Goal: Find specific page/section: Find specific page/section

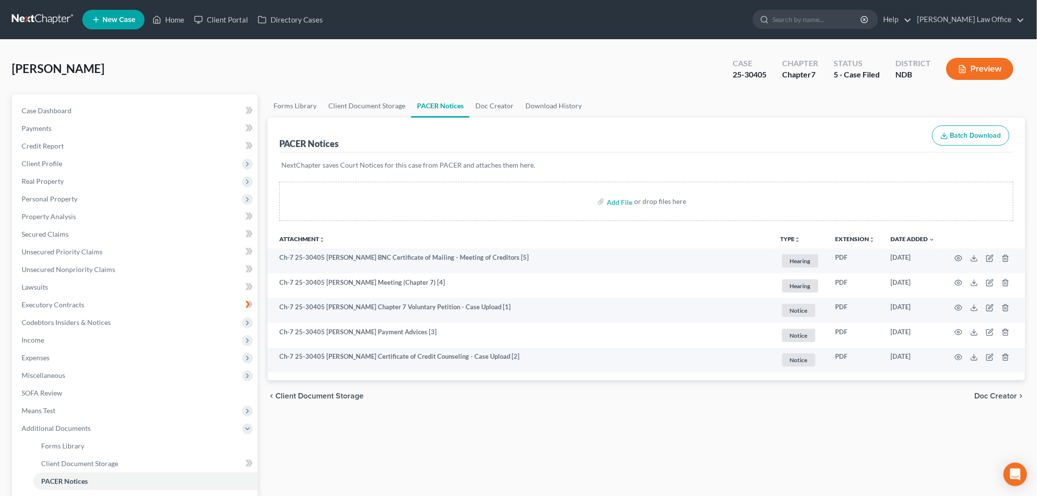
click at [54, 26] on link at bounding box center [43, 20] width 63 height 18
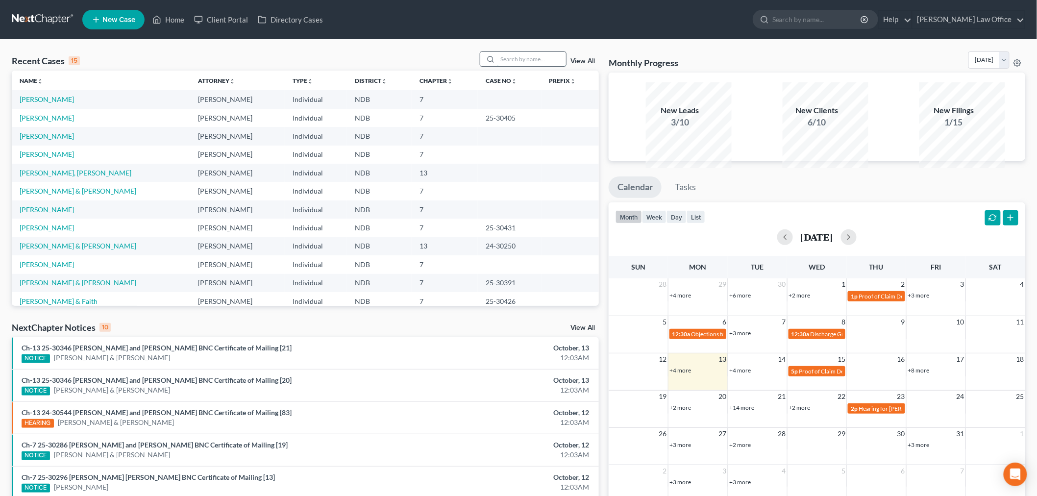
click at [497, 66] on input "search" at bounding box center [531, 59] width 69 height 14
type input "nelson"
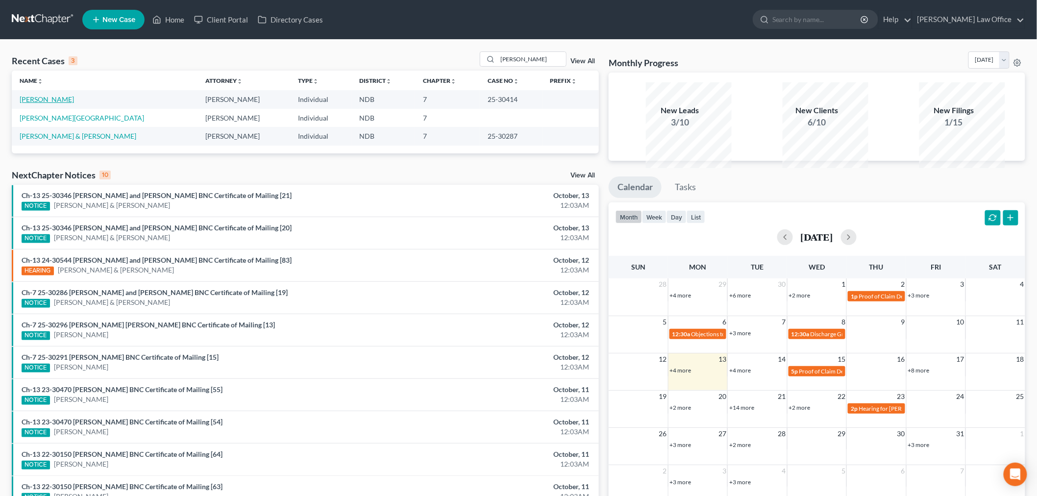
click at [41, 103] on link "Nelson, Leah" at bounding box center [47, 99] width 54 height 8
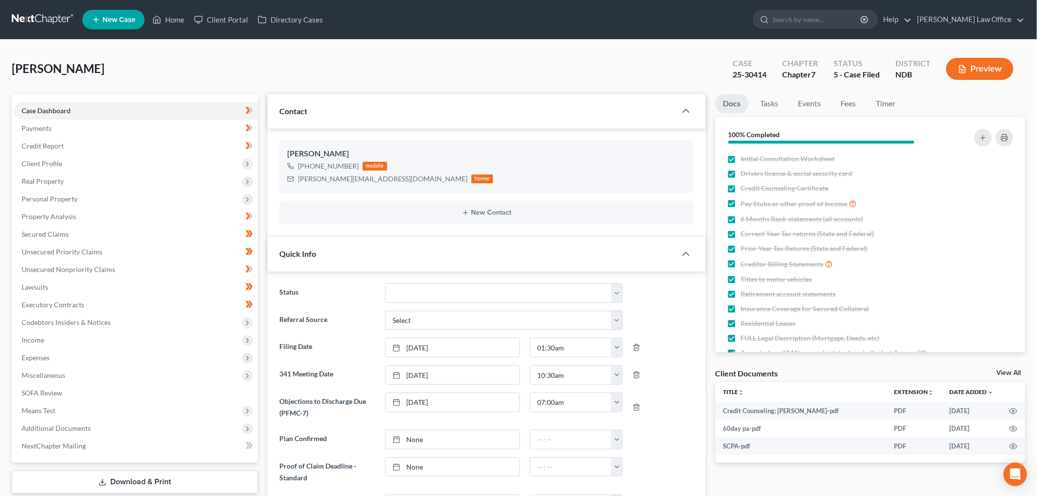
click at [174, 76] on div "Nelson, Leah Upgraded Case 25-30414 Chapter Chapter 7 Status 5 - Case Filed Dis…" at bounding box center [518, 72] width 1013 height 43
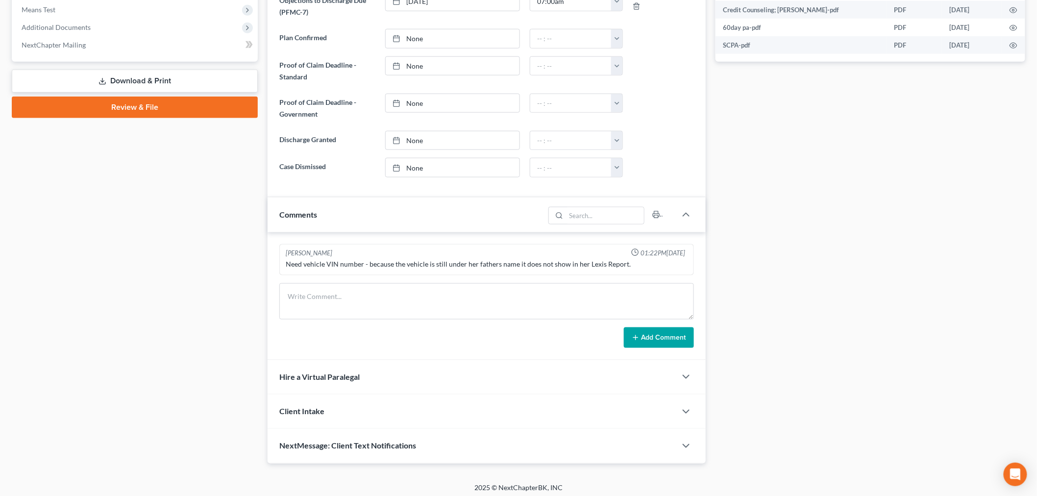
scroll to position [434, 0]
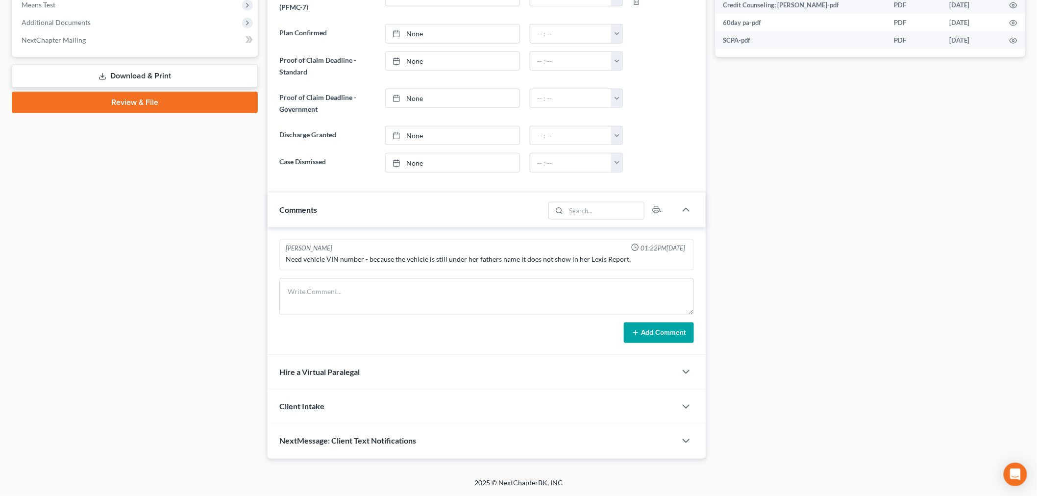
click at [0, 323] on div "Nelson, Leah Upgraded Case 25-30414 Chapter Chapter 7 Status 5 - Case Filed Dis…" at bounding box center [518, 56] width 1037 height 844
click at [921, 297] on div "Docs Tasks Events Fees Timer 100% Completed Nothing here yet! Initial Consultat…" at bounding box center [871, 73] width 320 height 770
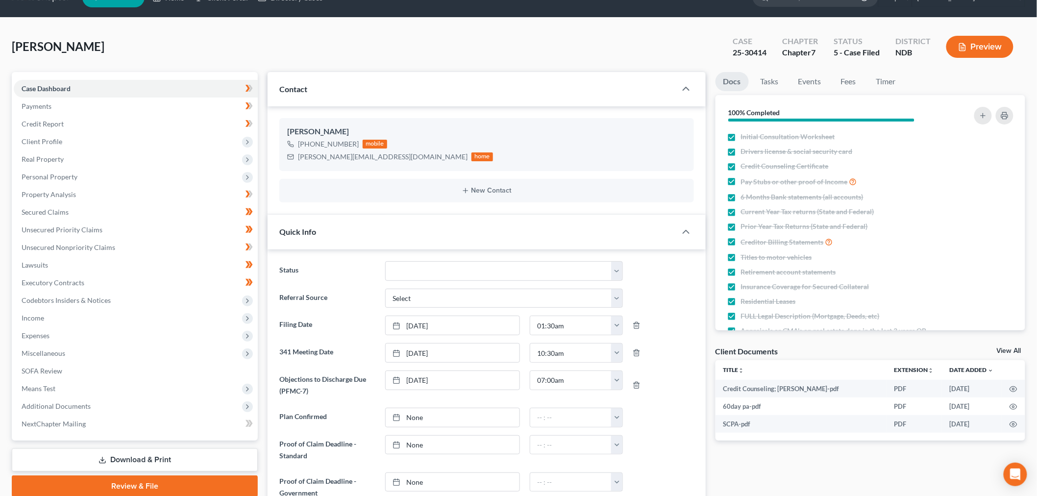
scroll to position [0, 0]
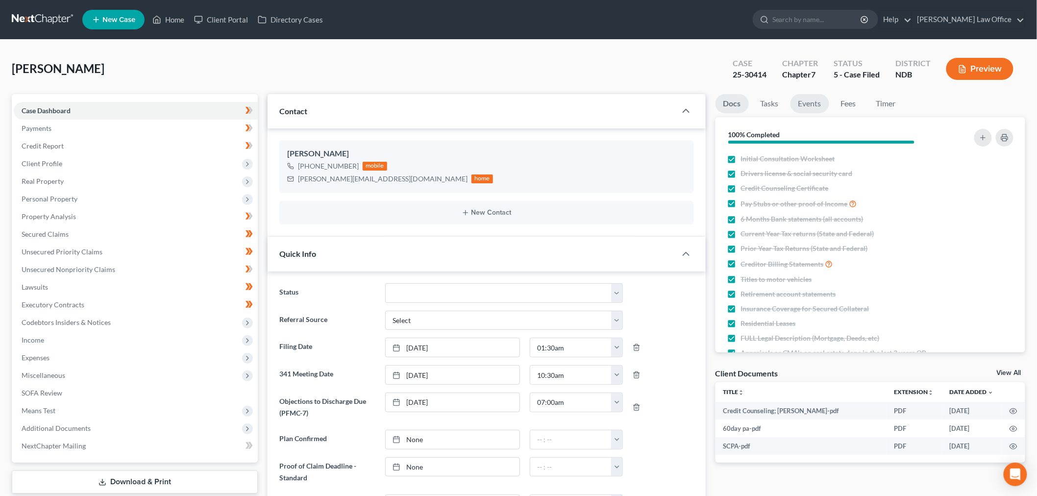
click at [829, 113] on link "Events" at bounding box center [809, 103] width 39 height 19
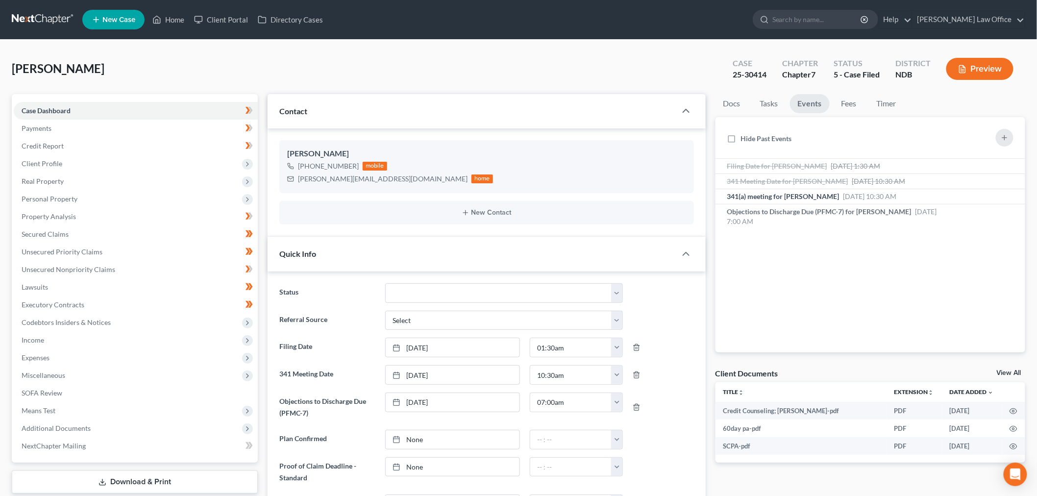
click at [56, 24] on link at bounding box center [43, 20] width 63 height 18
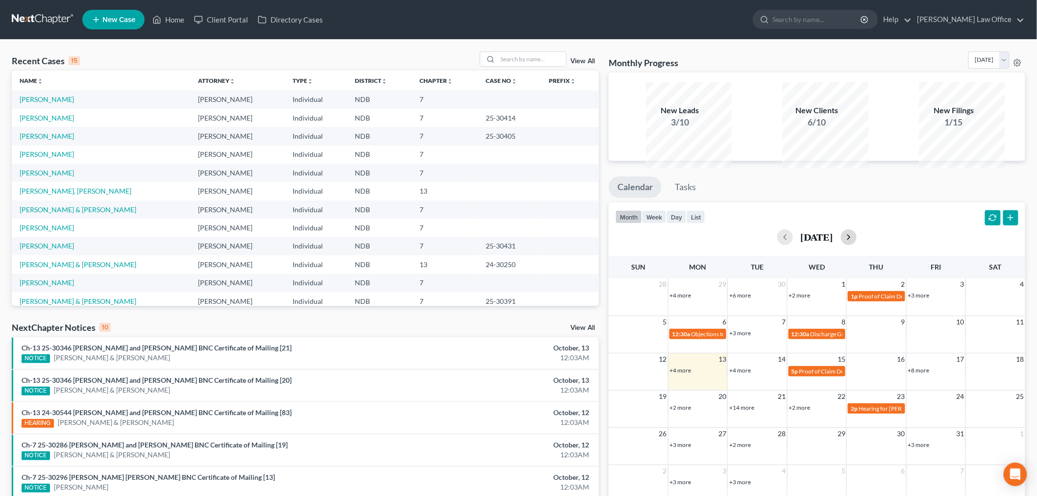
click at [857, 245] on button "button" at bounding box center [849, 237] width 16 height 16
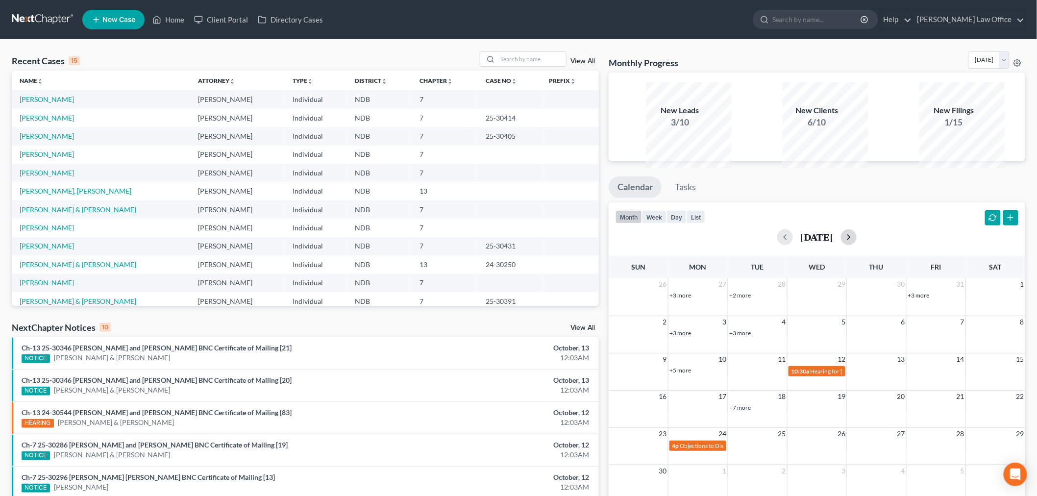
click at [857, 245] on button "button" at bounding box center [849, 237] width 16 height 16
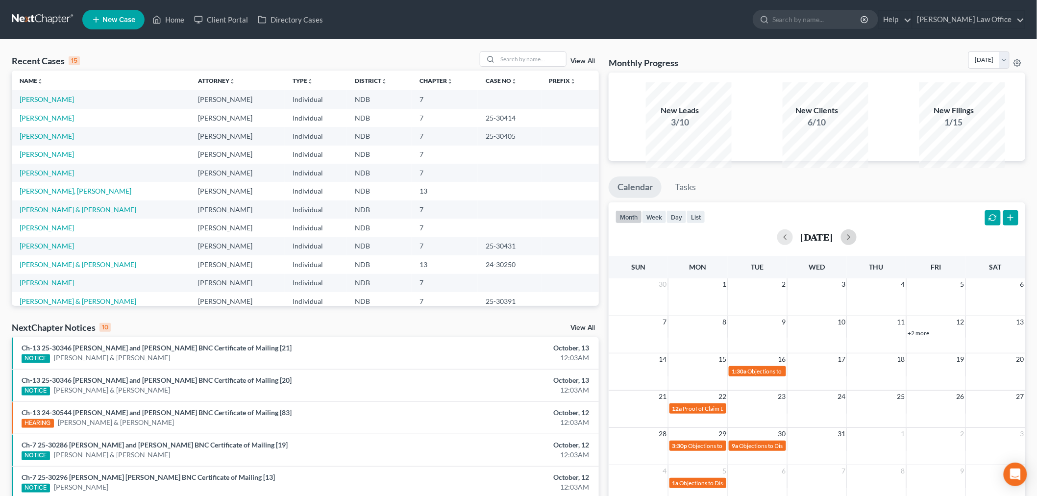
scroll to position [22, 0]
